Goal: Find specific page/section: Find specific page/section

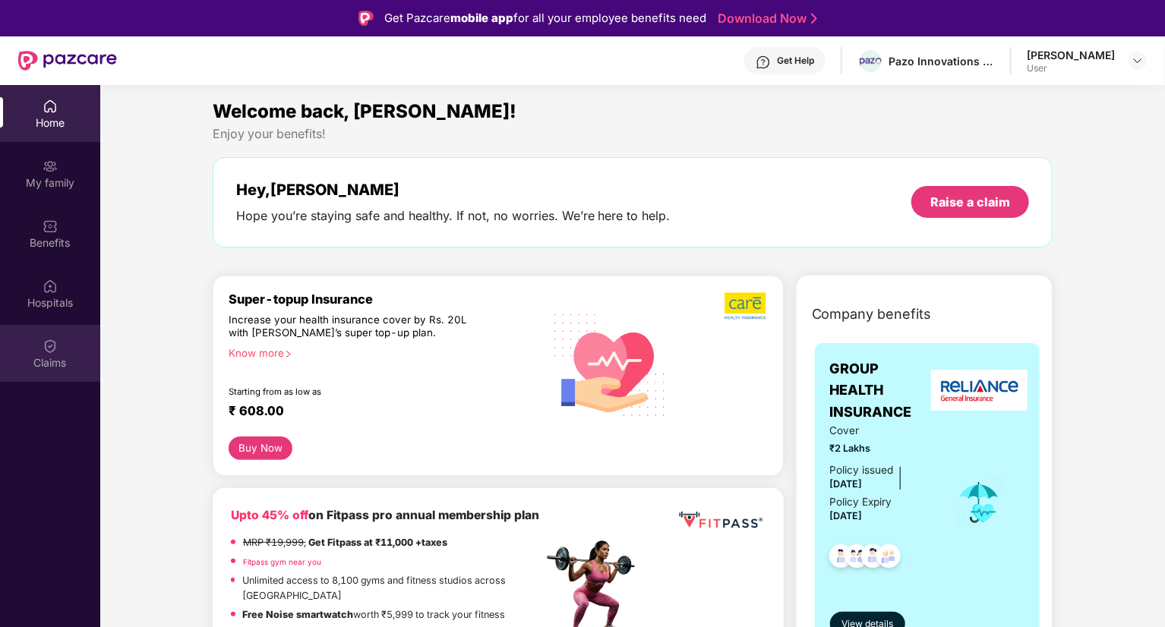
click at [46, 349] on img at bounding box center [50, 346] width 15 height 15
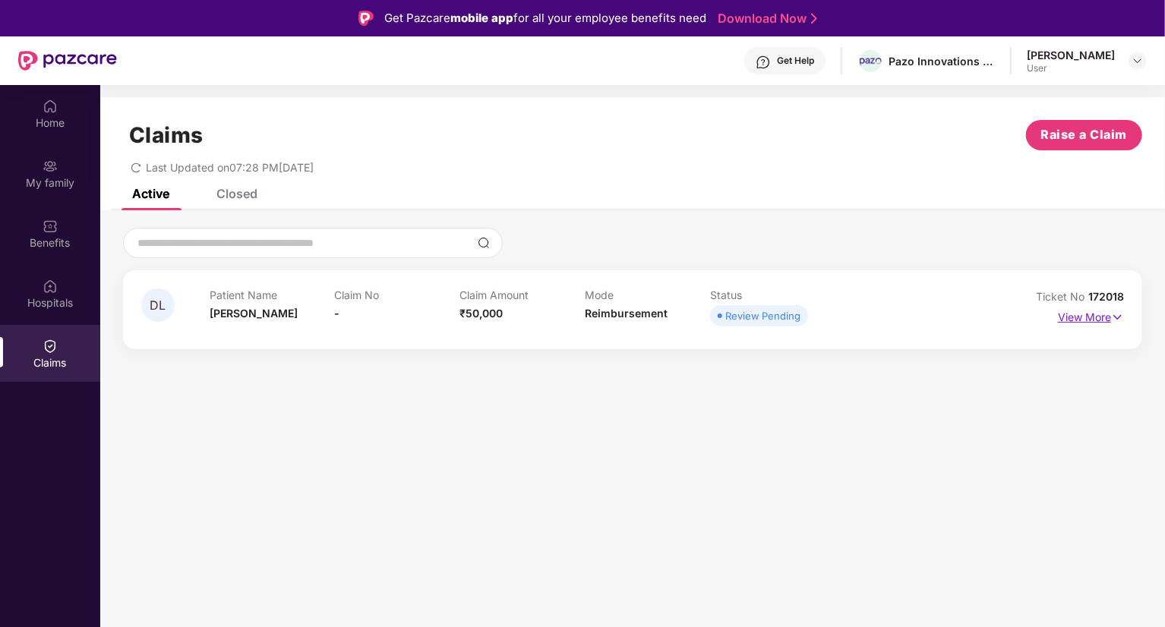
click at [1103, 315] on p "View More" at bounding box center [1091, 315] width 66 height 21
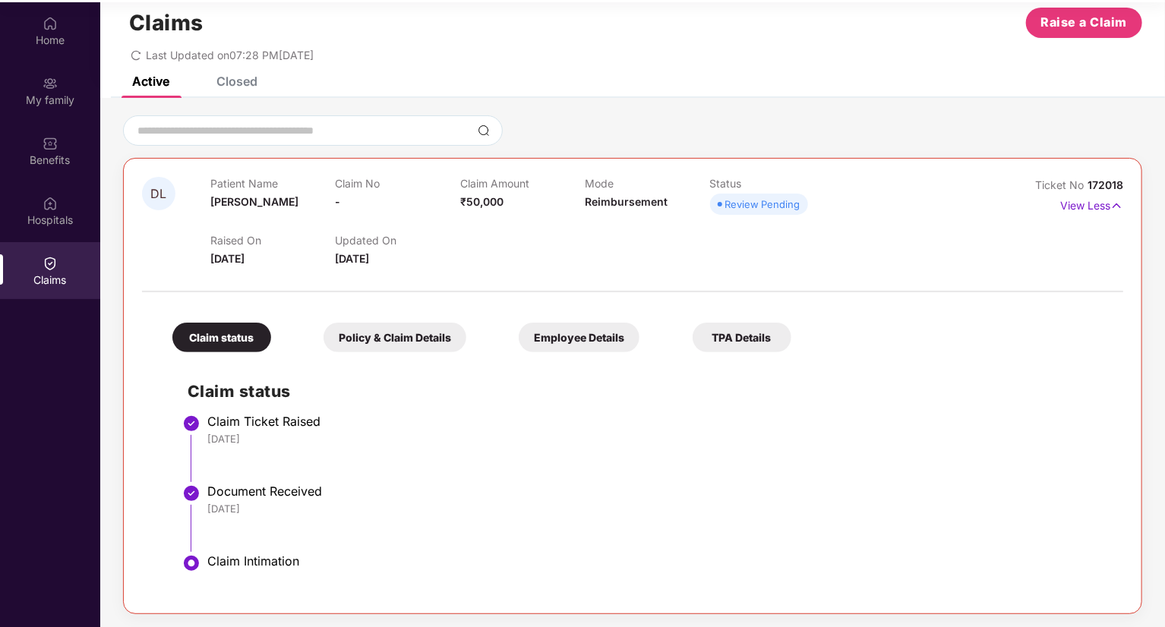
scroll to position [85, 0]
